Goal: Transaction & Acquisition: Purchase product/service

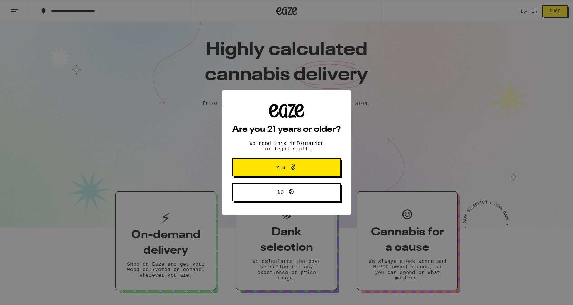
click at [293, 170] on icon at bounding box center [293, 167] width 4 height 6
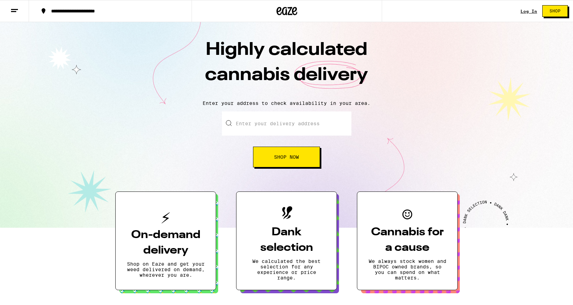
click at [527, 11] on link "Log In" at bounding box center [529, 11] width 17 height 4
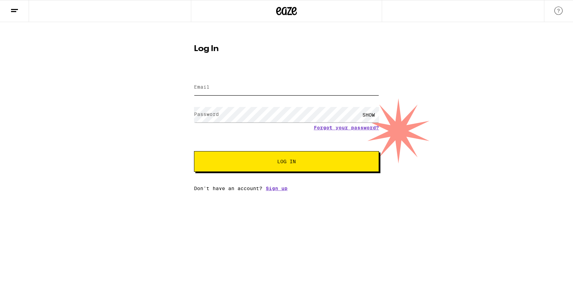
click at [226, 89] on input "Email" at bounding box center [286, 88] width 185 height 16
type input "eaze@noisystreet.com"
click at [279, 164] on span "Log In" at bounding box center [286, 161] width 19 height 5
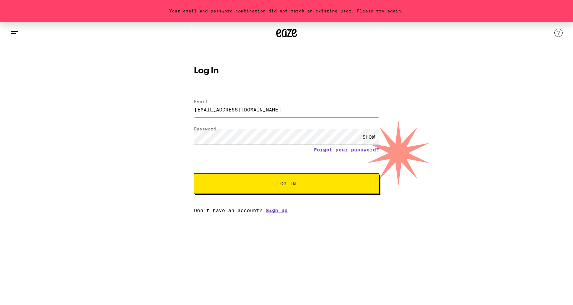
click at [278, 188] on button "Log In" at bounding box center [286, 183] width 185 height 21
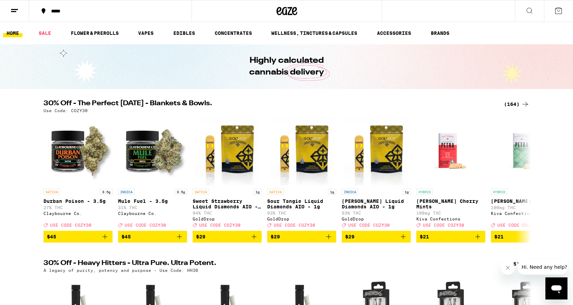
click at [60, 12] on div "*****" at bounding box center [115, 11] width 134 height 5
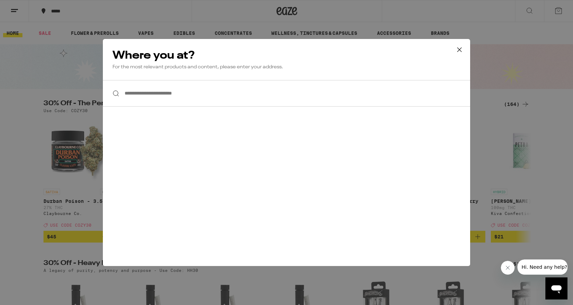
click at [170, 101] on input "**********" at bounding box center [286, 93] width 367 height 27
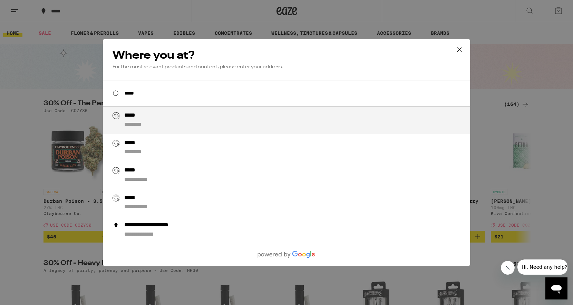
click at [154, 123] on div "***** ********" at bounding box center [300, 120] width 352 height 17
type input "**********"
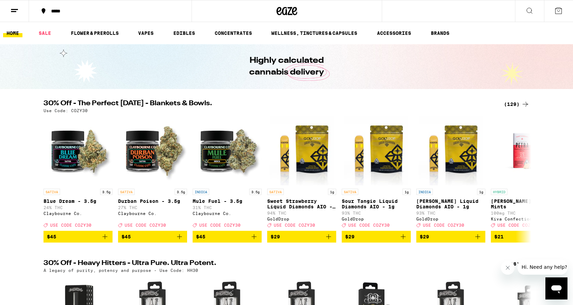
click at [529, 14] on icon at bounding box center [529, 11] width 8 height 8
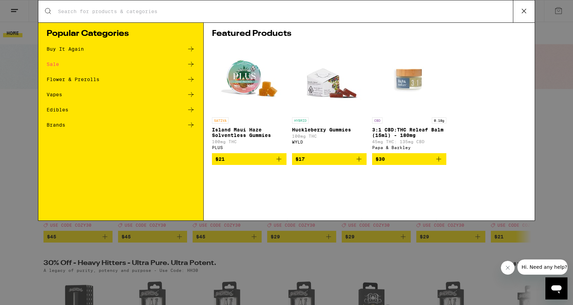
click at [337, 15] on div "Search for Products" at bounding box center [286, 11] width 496 height 22
click at [325, 11] on input "Search for Products" at bounding box center [285, 11] width 455 height 6
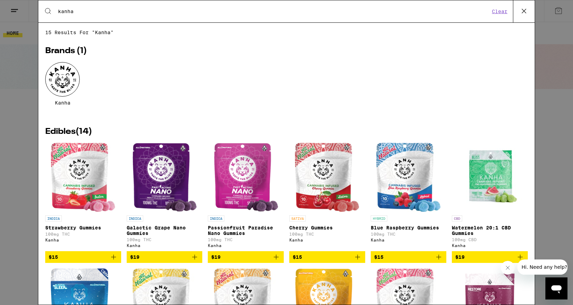
type input "kanha"
click at [493, 188] on img "Open page for Watermelon 20:1 CBD Gummies from Kanha" at bounding box center [489, 177] width 69 height 69
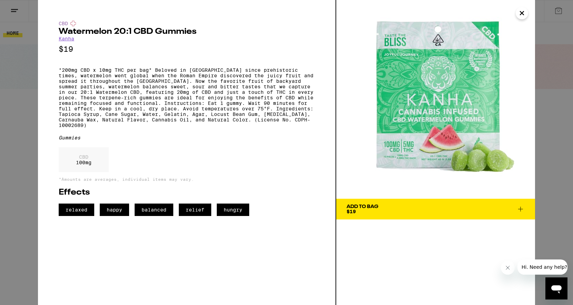
click at [362, 213] on div "Add To Bag $19" at bounding box center [363, 209] width 32 height 10
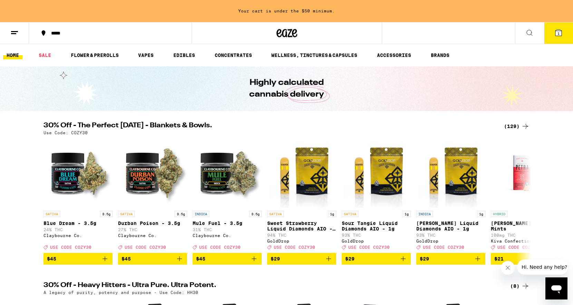
click at [529, 35] on icon at bounding box center [529, 33] width 8 height 8
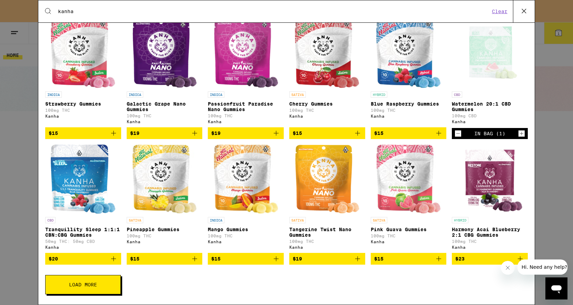
scroll to position [133, 0]
click at [488, 186] on img "Open page for Harmony Acai Blueberry 2:1 CBG Gummies from Kanha" at bounding box center [490, 179] width 68 height 69
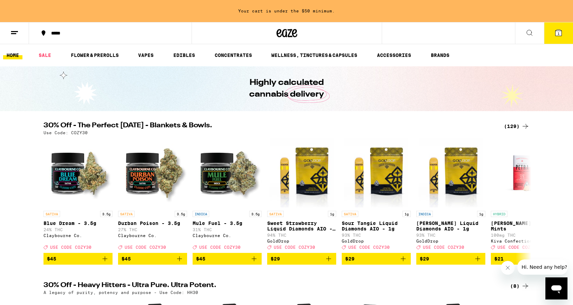
click at [526, 33] on icon at bounding box center [529, 33] width 8 height 8
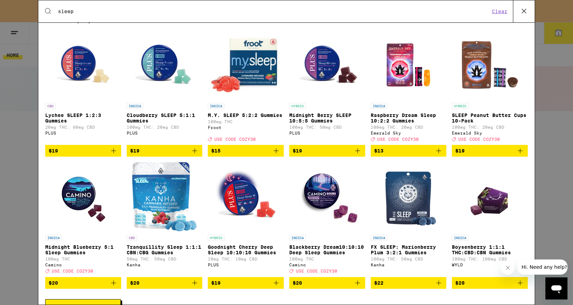
scroll to position [119, 0]
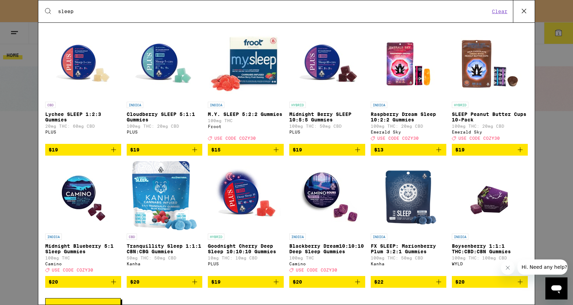
type input "sleep"
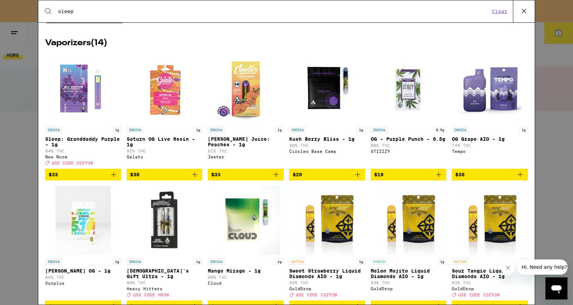
scroll to position [303, 0]
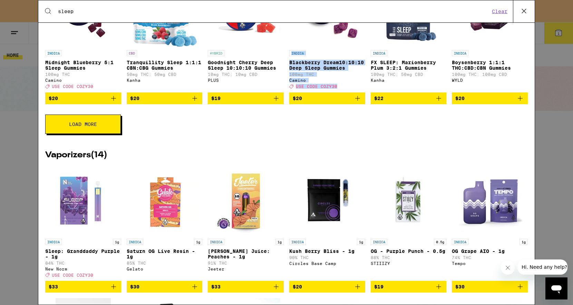
click at [96, 127] on span "Load More" at bounding box center [83, 124] width 28 height 5
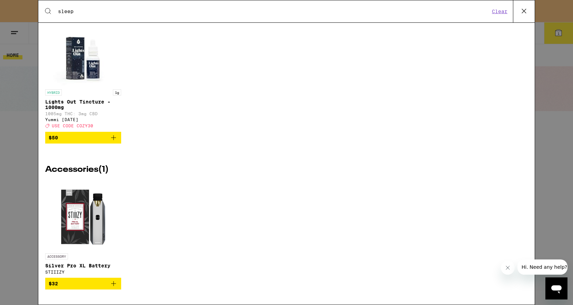
scroll to position [1347, 0]
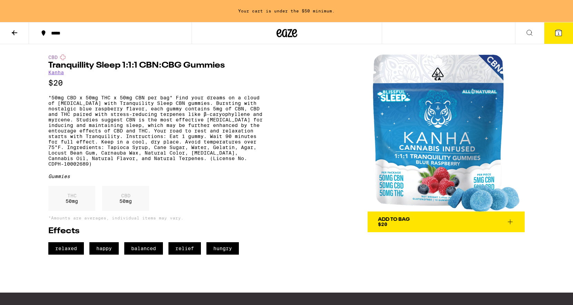
click at [399, 226] on div "Add To Bag $20" at bounding box center [394, 222] width 32 height 10
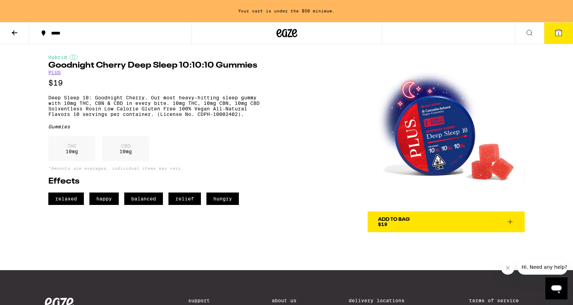
click at [17, 33] on icon at bounding box center [14, 33] width 8 height 8
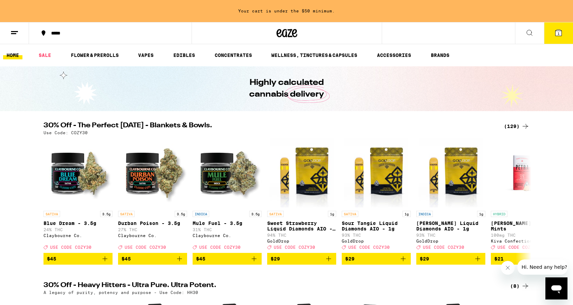
click at [527, 31] on icon at bounding box center [529, 33] width 8 height 8
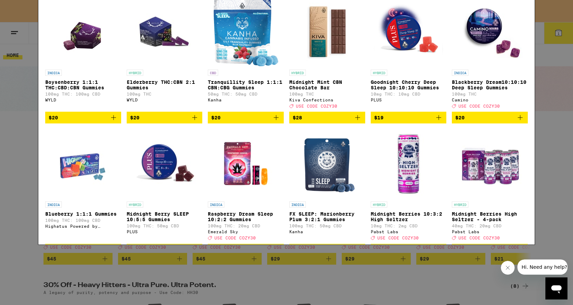
type input "CBN"
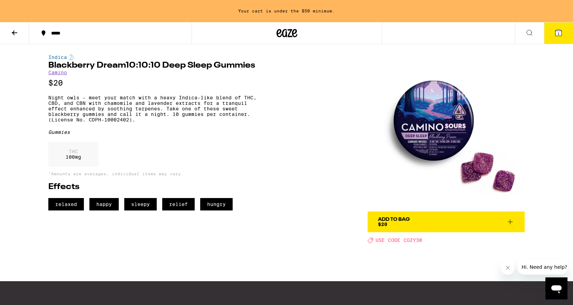
click at [421, 130] on img at bounding box center [446, 133] width 157 height 157
